Goal: Information Seeking & Learning: Learn about a topic

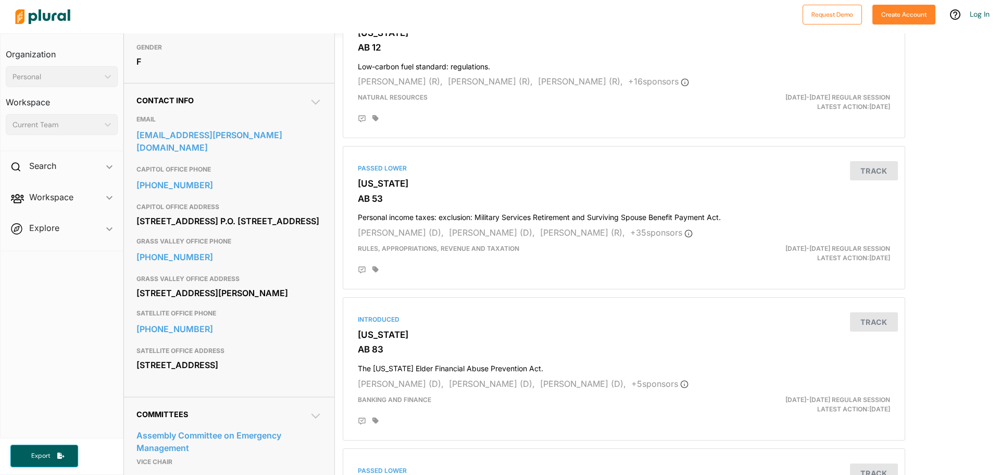
scroll to position [261, 0]
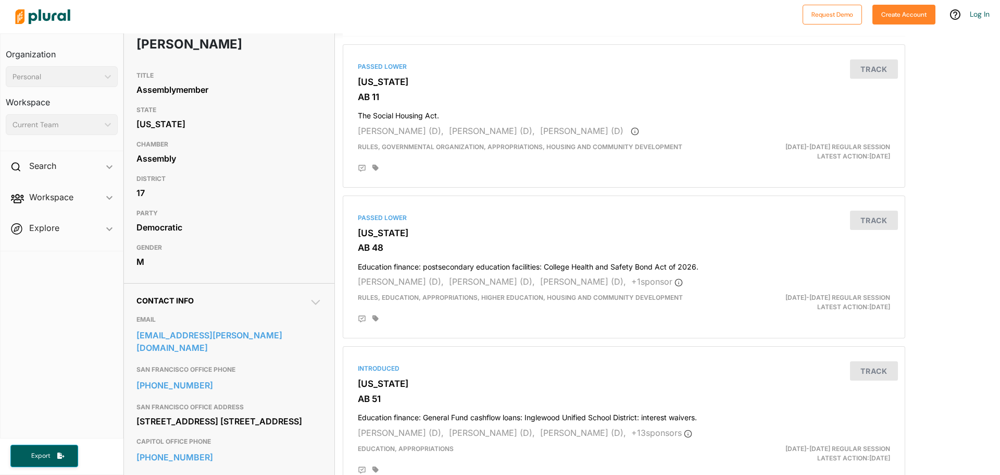
scroll to position [104, 0]
